Goal: Register for event/course

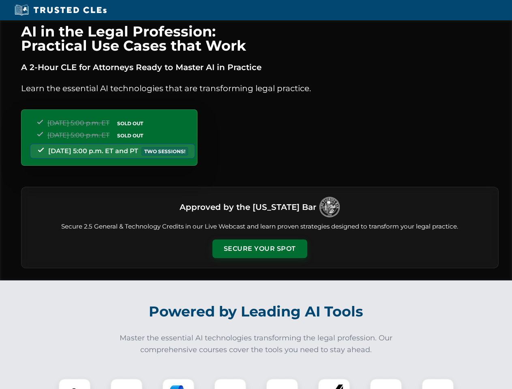
click at [260, 249] on button "Secure Your Spot" at bounding box center [260, 249] width 95 height 19
click at [75, 384] on img at bounding box center [75, 395] width 24 height 24
